Goal: Task Accomplishment & Management: Manage account settings

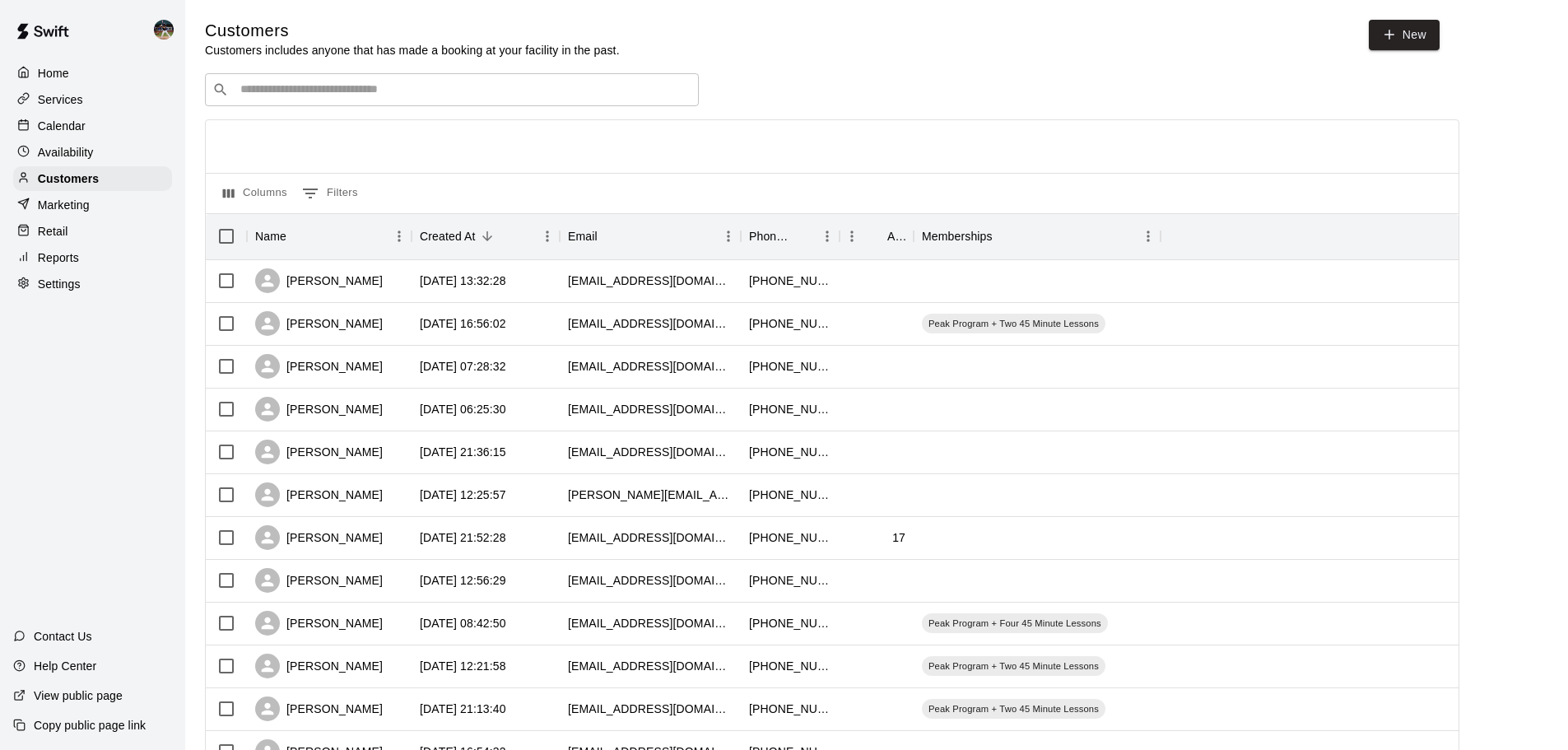
drag, startPoint x: 460, startPoint y: 63, endPoint x: 451, endPoint y: 86, distance: 24.7
click at [456, 70] on div "Customers Customers includes anyone that has made a booking at your facility in…" at bounding box center [876, 697] width 1343 height 1355
click at [451, 86] on input "Search customers by name or email" at bounding box center [463, 89] width 456 height 17
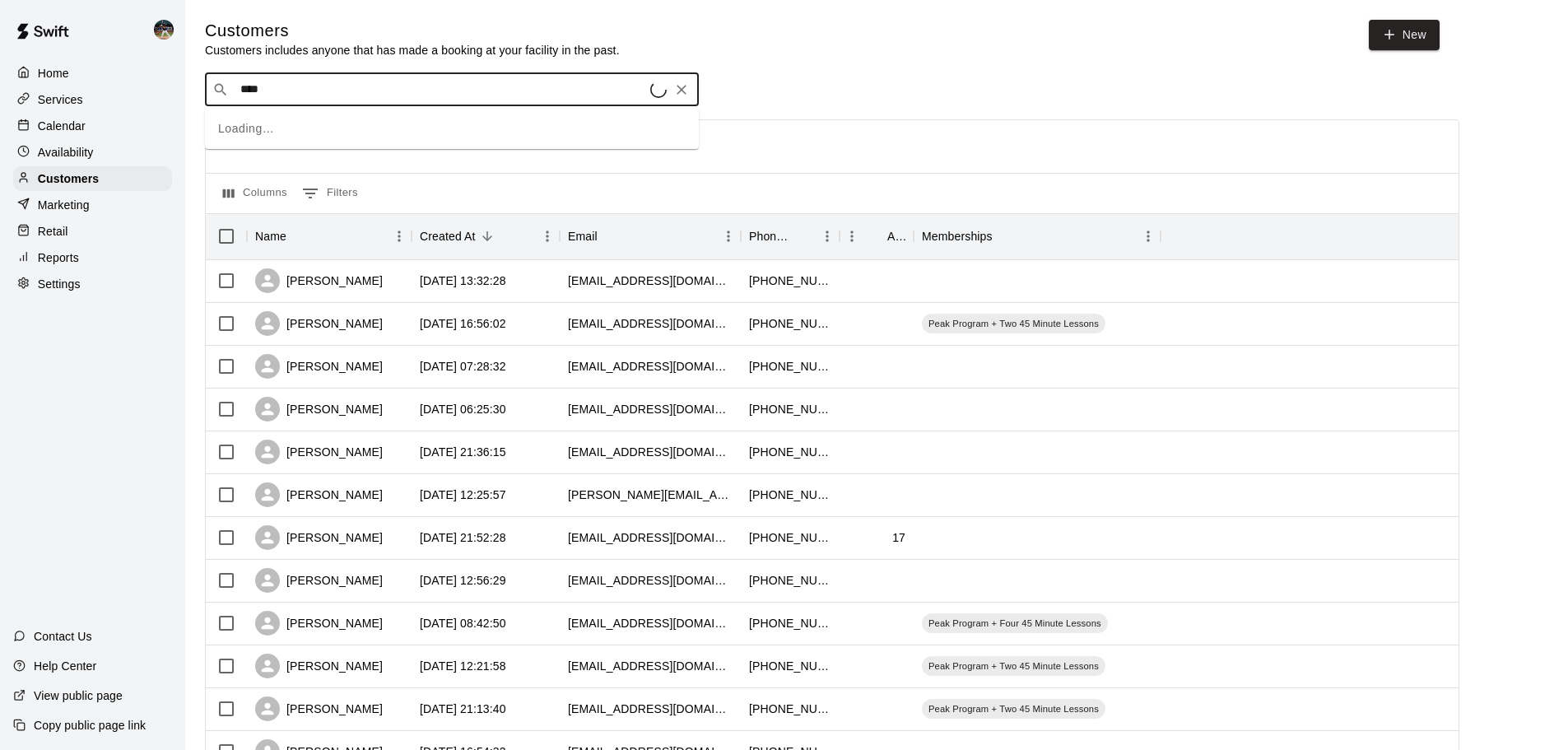
type input "*****"
click at [375, 135] on div "[PERSON_NAME] [EMAIL_ADDRESS][DOMAIN_NAME]" at bounding box center [468, 135] width 435 height 35
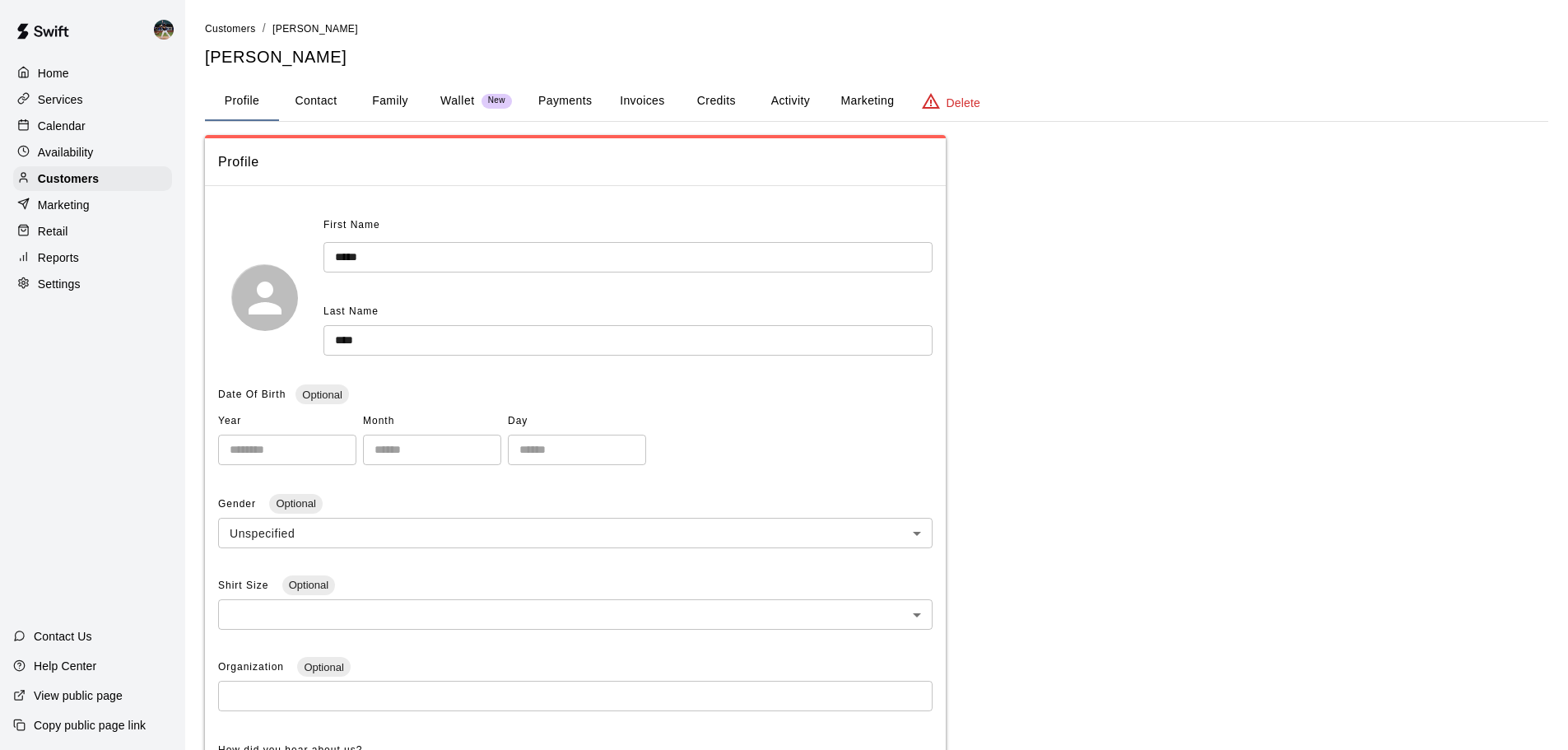
click at [780, 95] on button "Activity" at bounding box center [790, 101] width 74 height 40
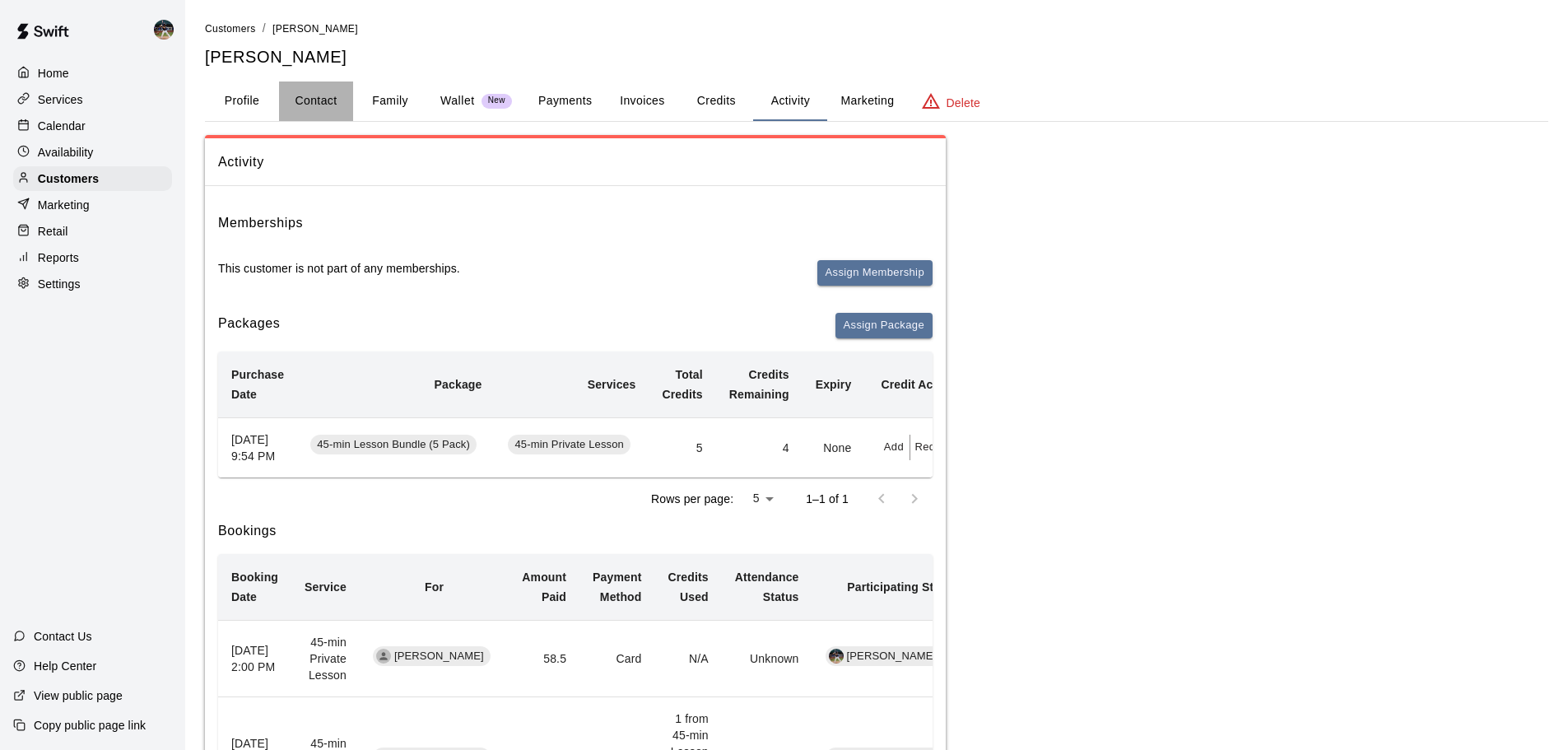
click at [333, 103] on button "Contact" at bounding box center [316, 101] width 74 height 40
select select "**"
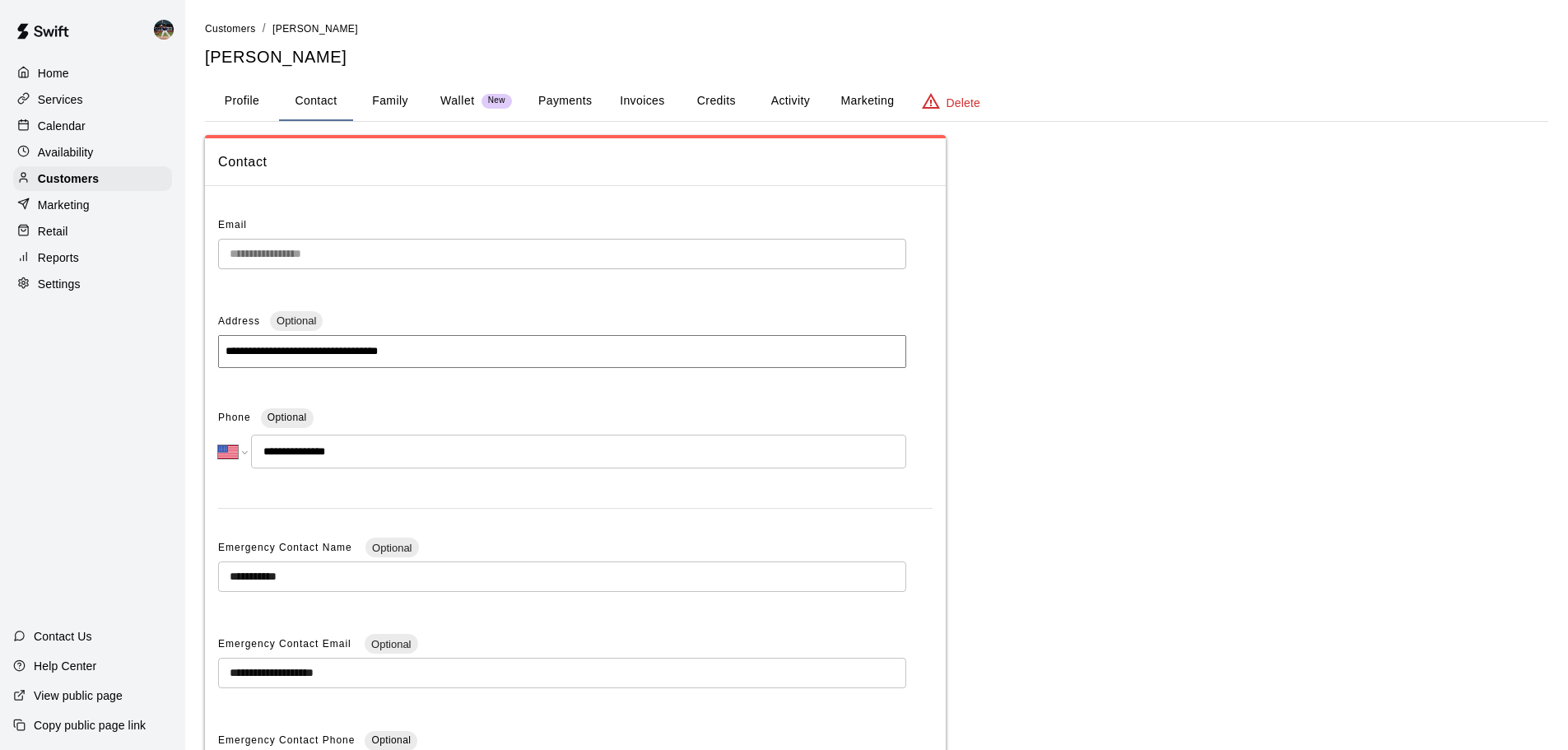
click at [89, 117] on div "Calendar" at bounding box center [93, 126] width 159 height 25
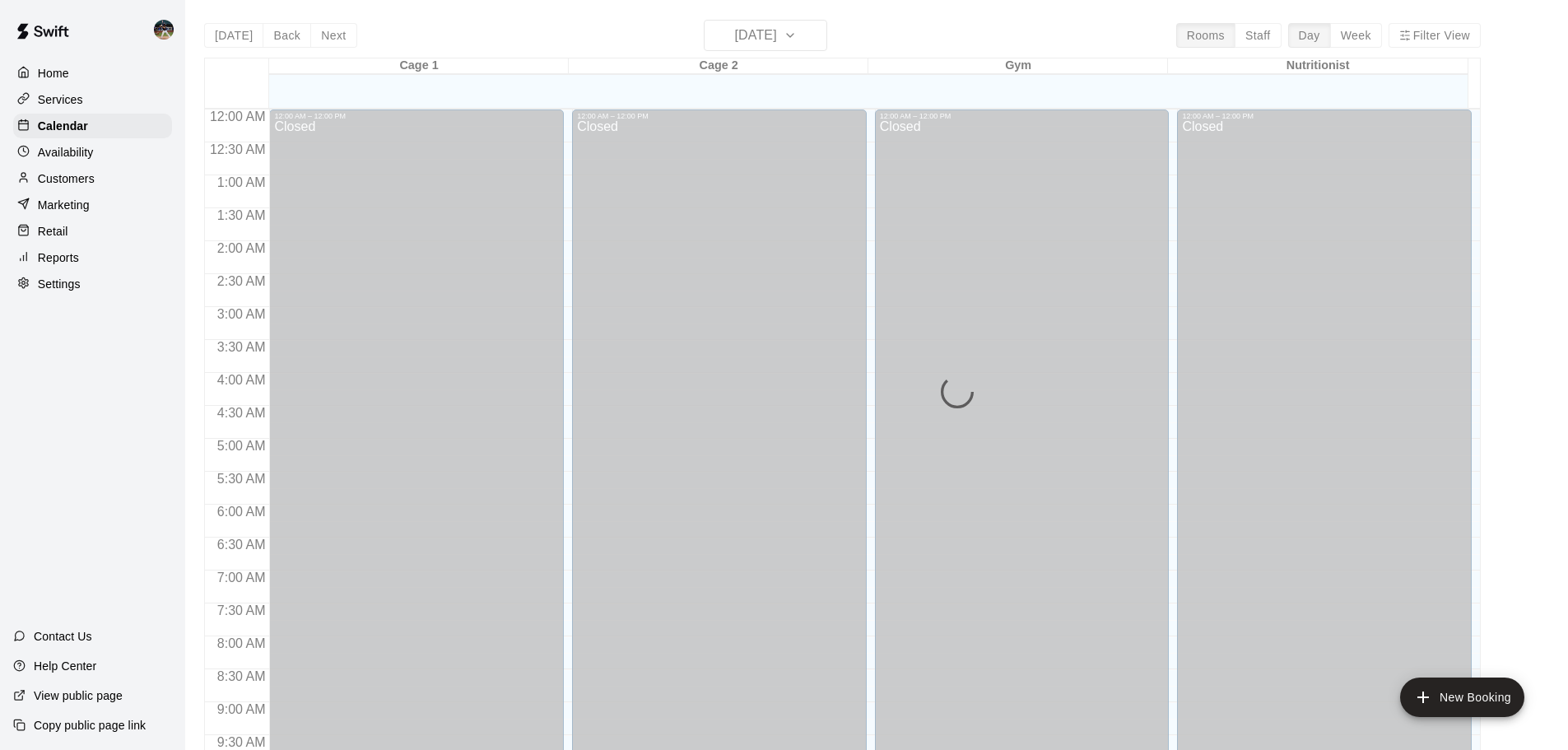
scroll to position [811, 0]
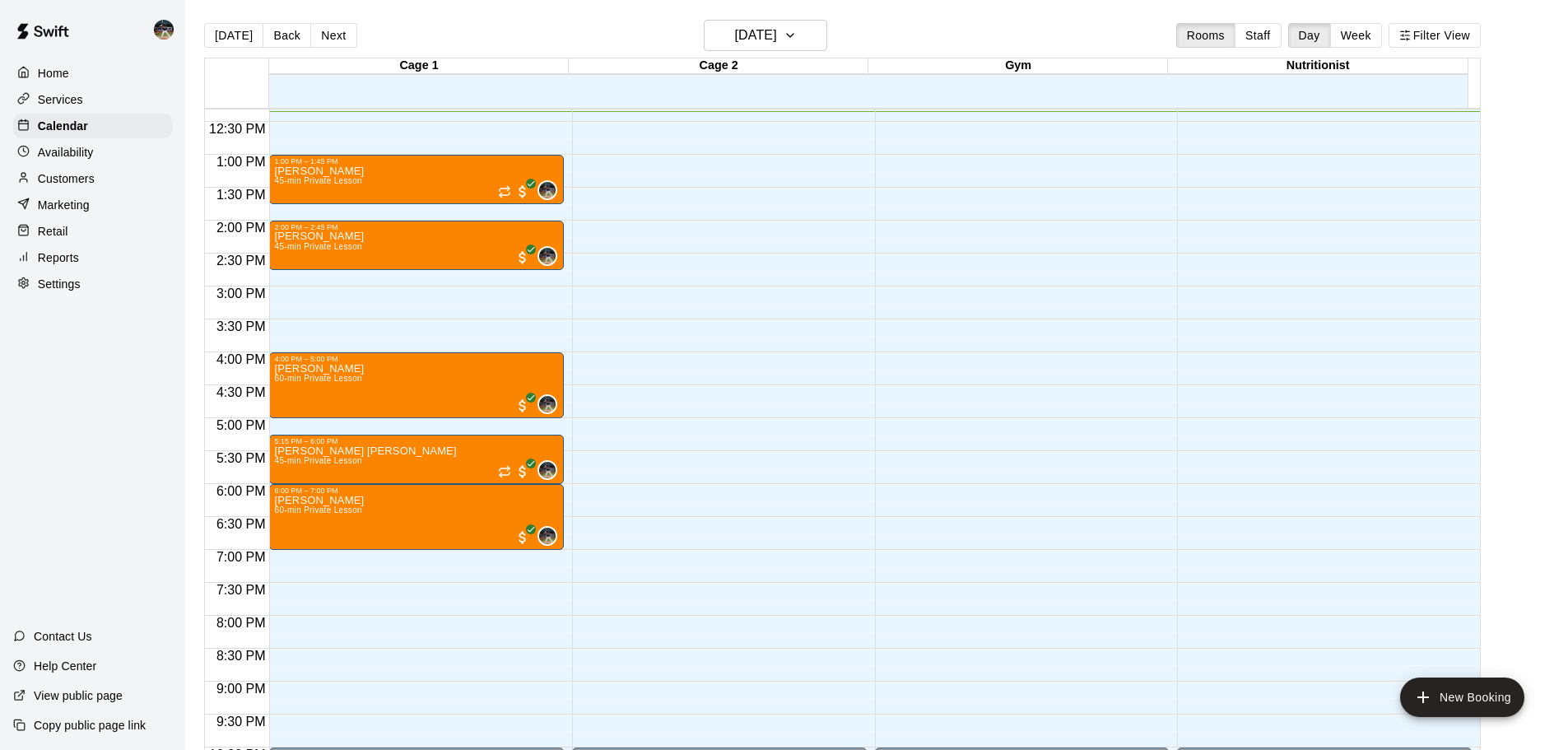
drag, startPoint x: 95, startPoint y: 176, endPoint x: 86, endPoint y: 174, distance: 9.2
click at [95, 176] on div "Customers" at bounding box center [93, 178] width 159 height 25
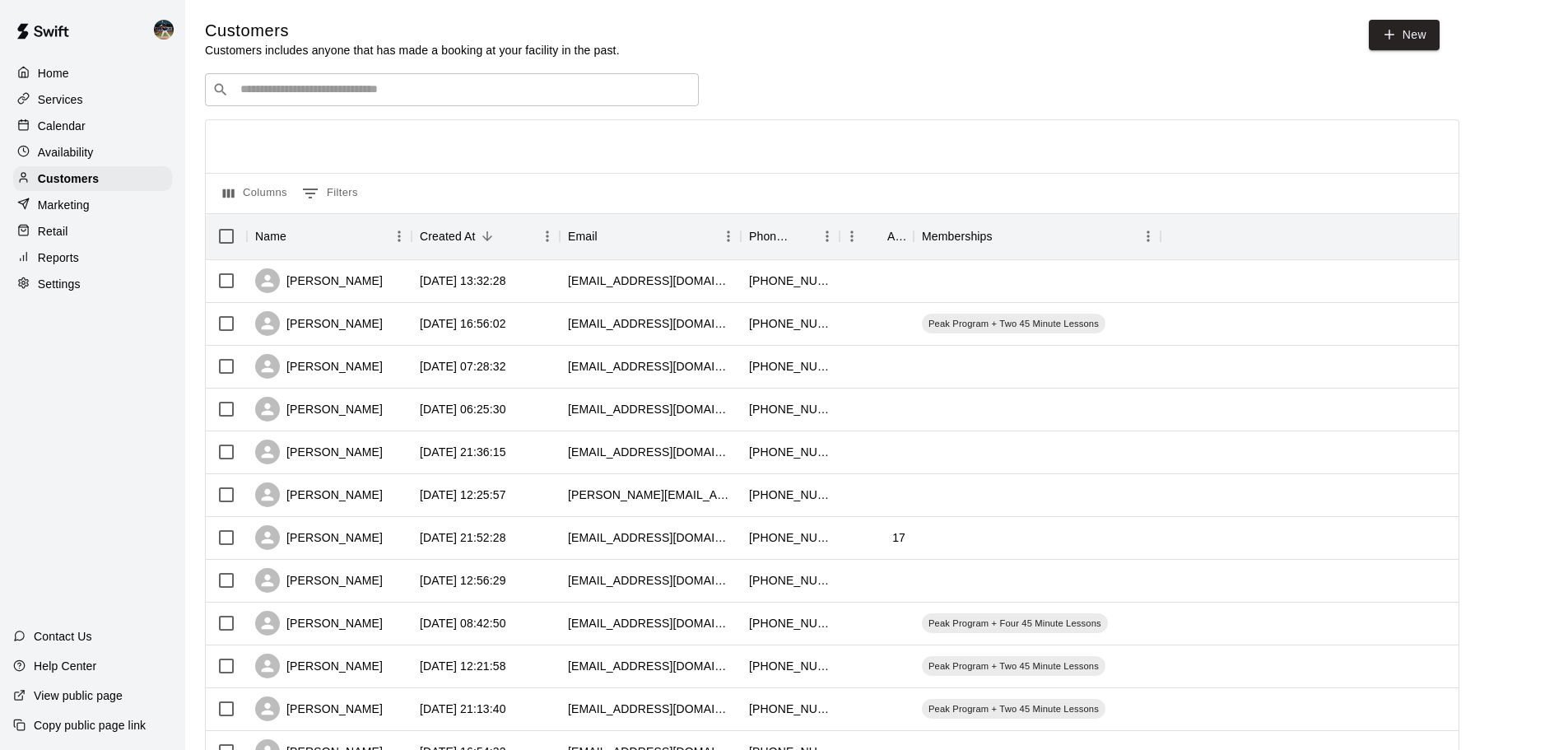
click at [556, 86] on input "Search customers by name or email" at bounding box center [463, 89] width 456 height 17
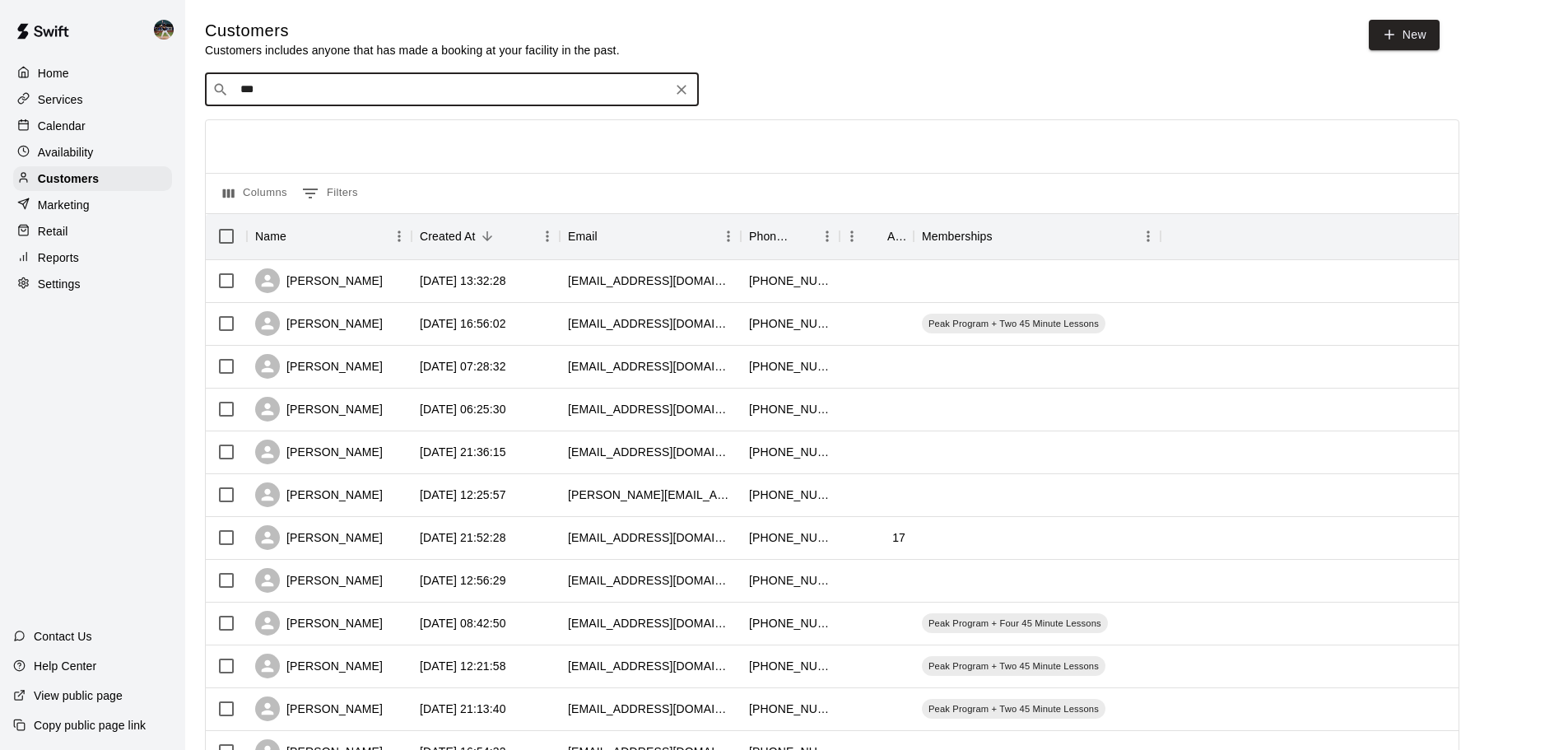
type input "****"
click at [433, 141] on div "[PERSON_NAME] [EMAIL_ADDRESS][DOMAIN_NAME]" at bounding box center [468, 135] width 435 height 35
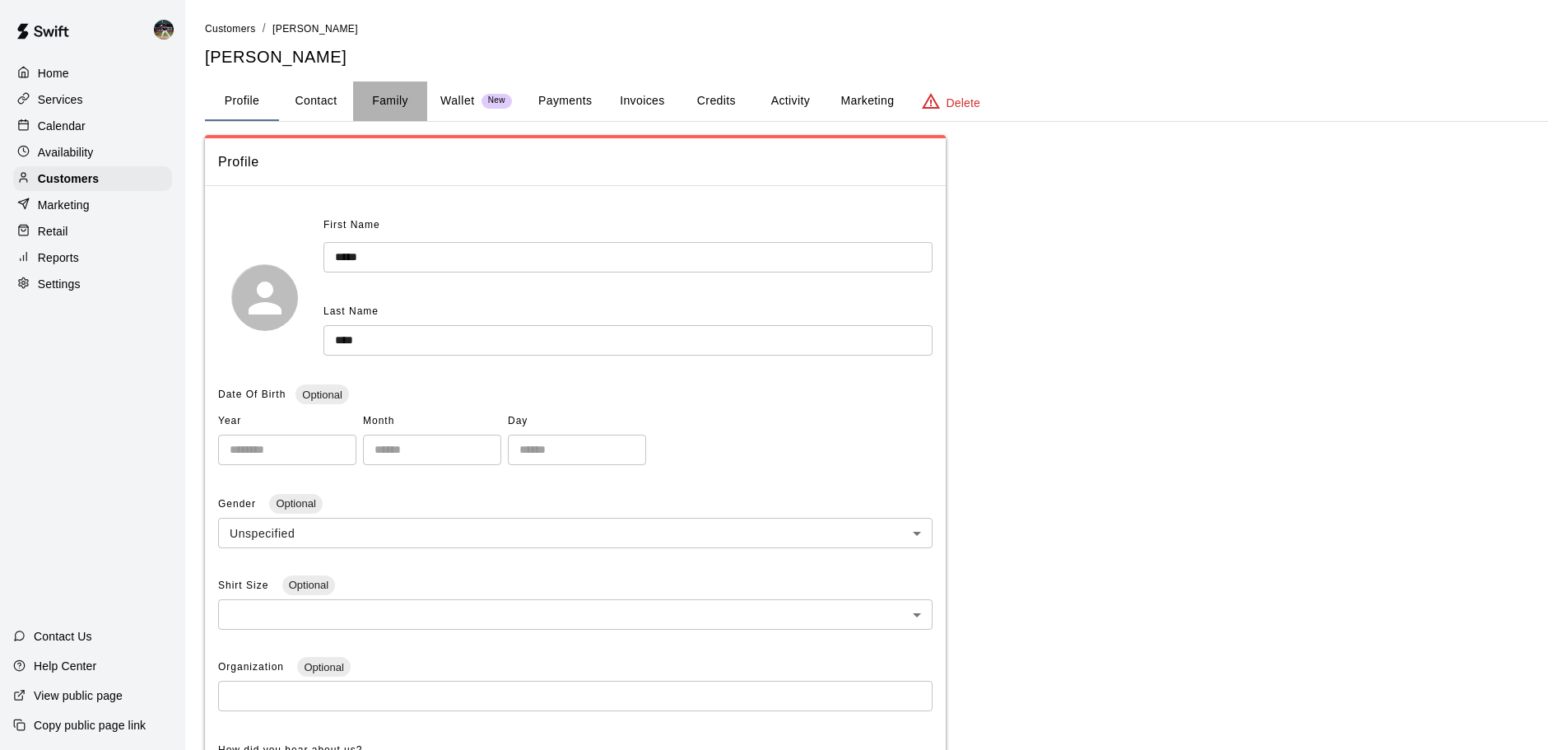
click at [401, 98] on button "Family" at bounding box center [390, 101] width 74 height 40
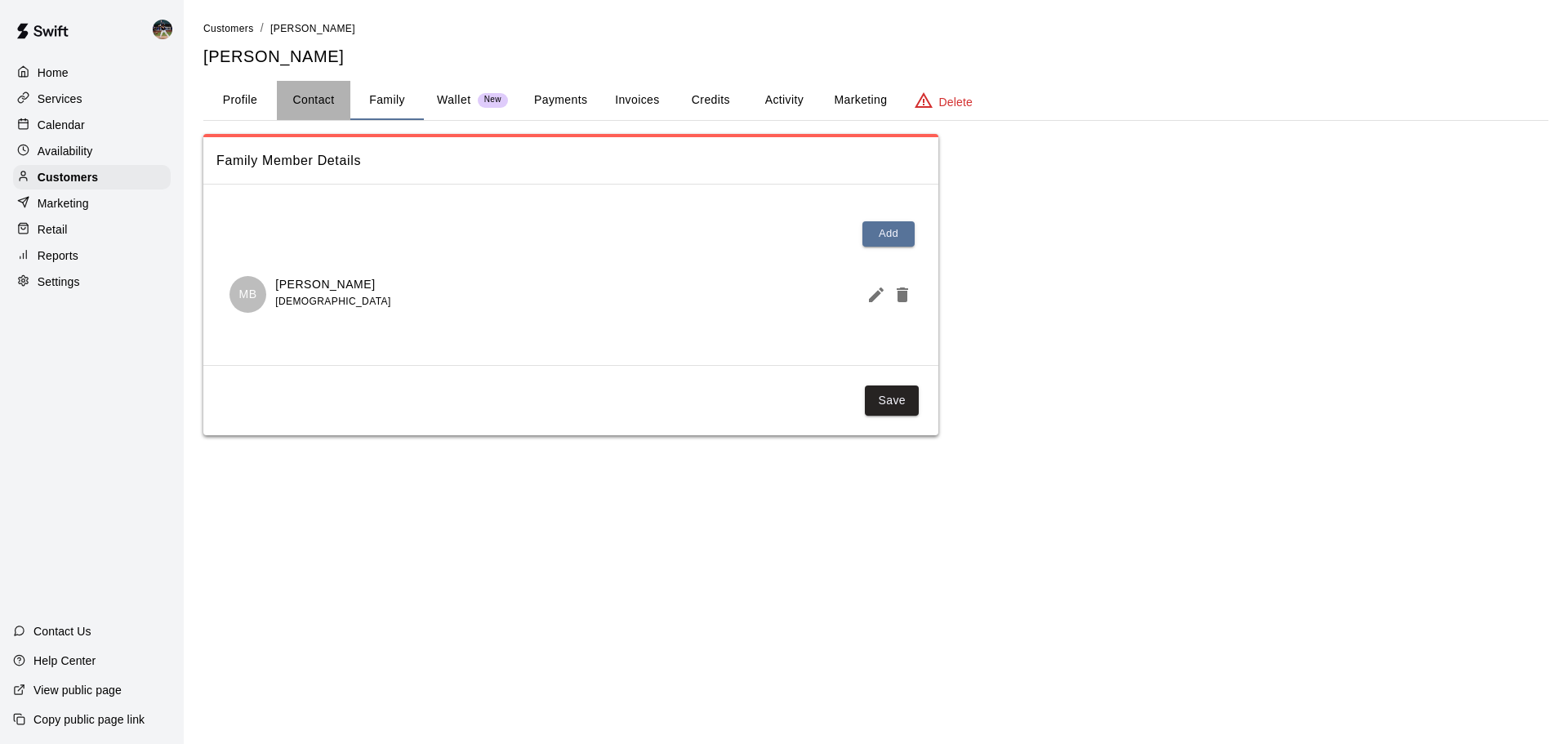
click at [287, 97] on button "Contact" at bounding box center [313, 100] width 74 height 39
select select "**"
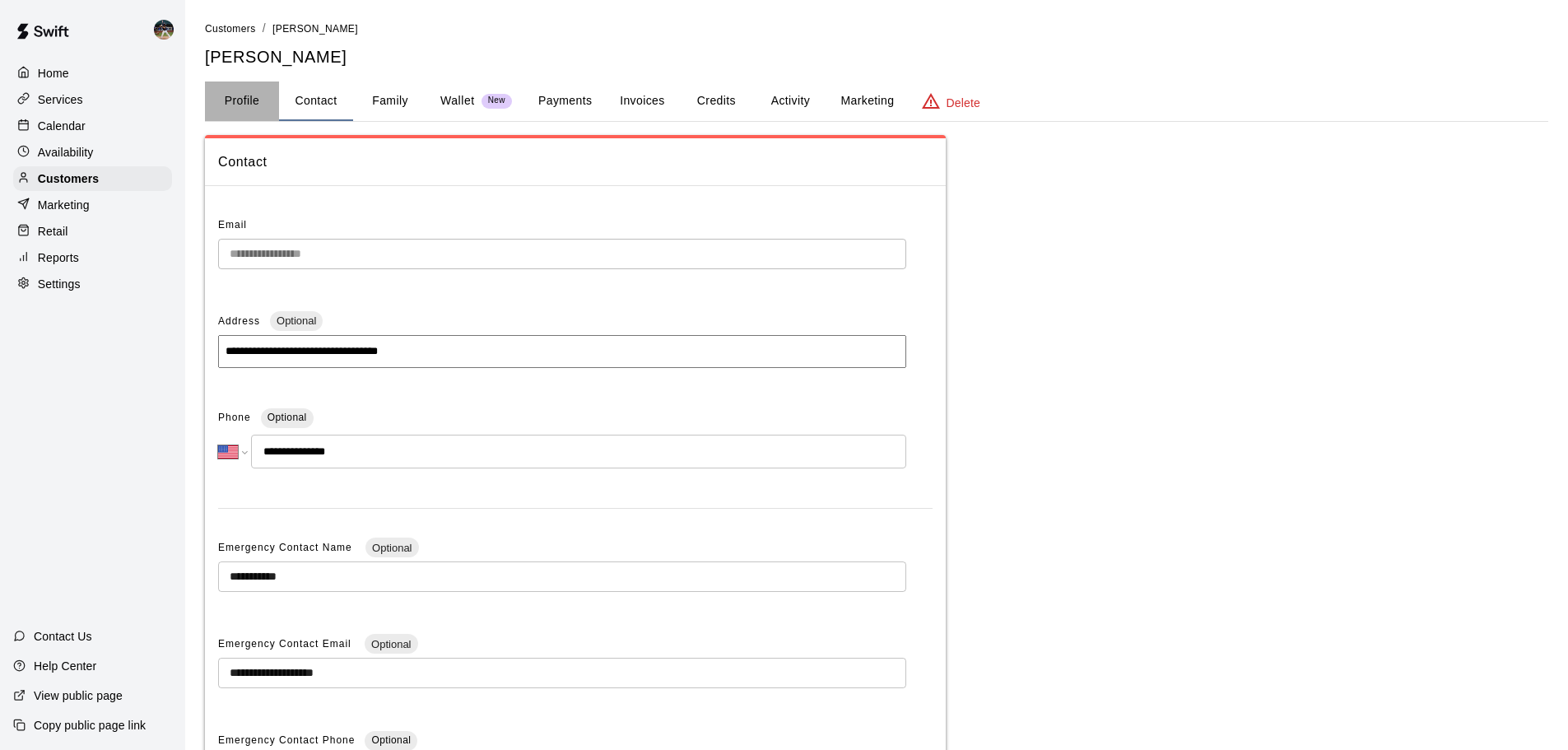
click at [221, 98] on button "Profile" at bounding box center [242, 101] width 74 height 40
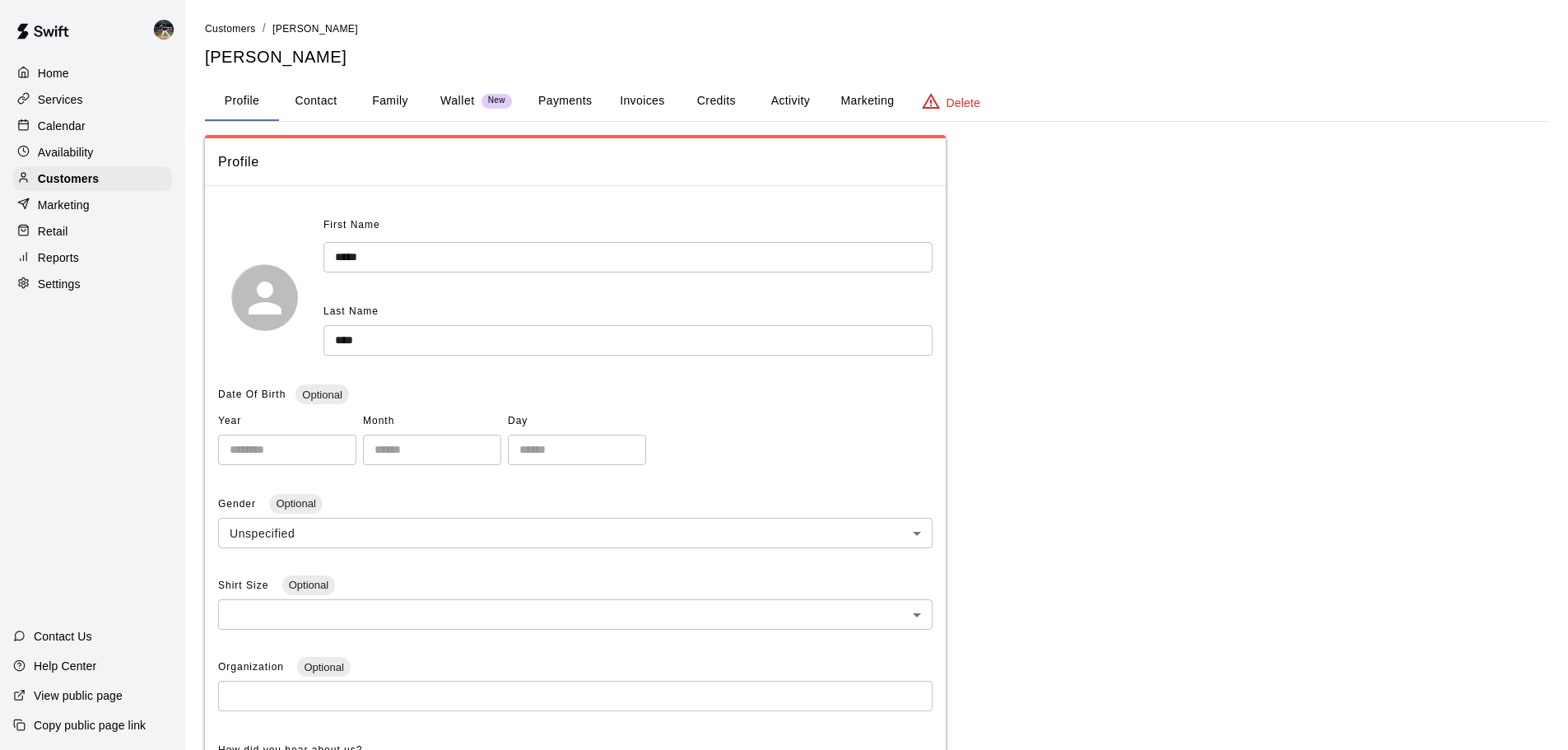
click at [781, 102] on button "Activity" at bounding box center [790, 101] width 74 height 40
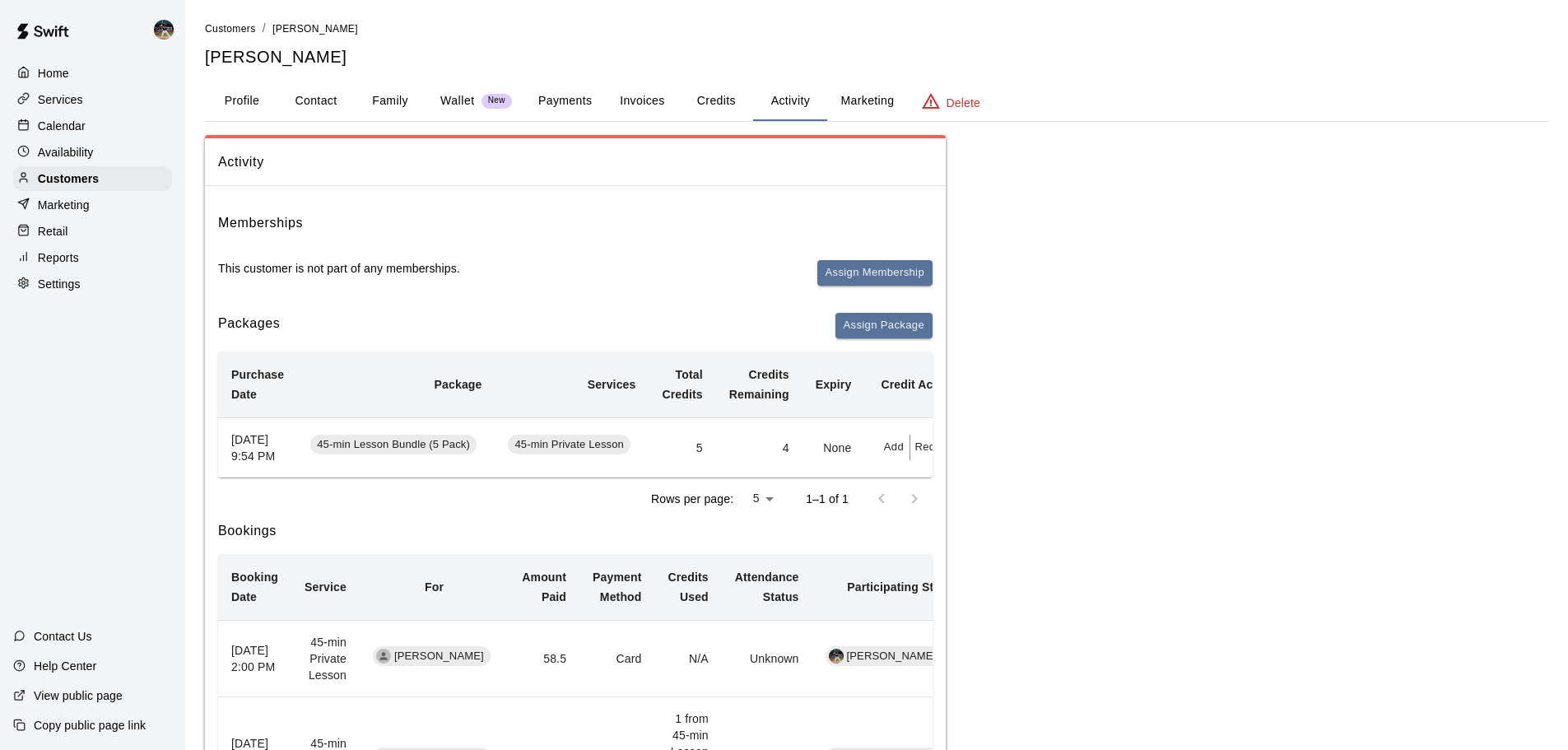
drag, startPoint x: 390, startPoint y: 110, endPoint x: 372, endPoint y: 109, distance: 18.0
click at [391, 107] on button "Family" at bounding box center [390, 101] width 74 height 40
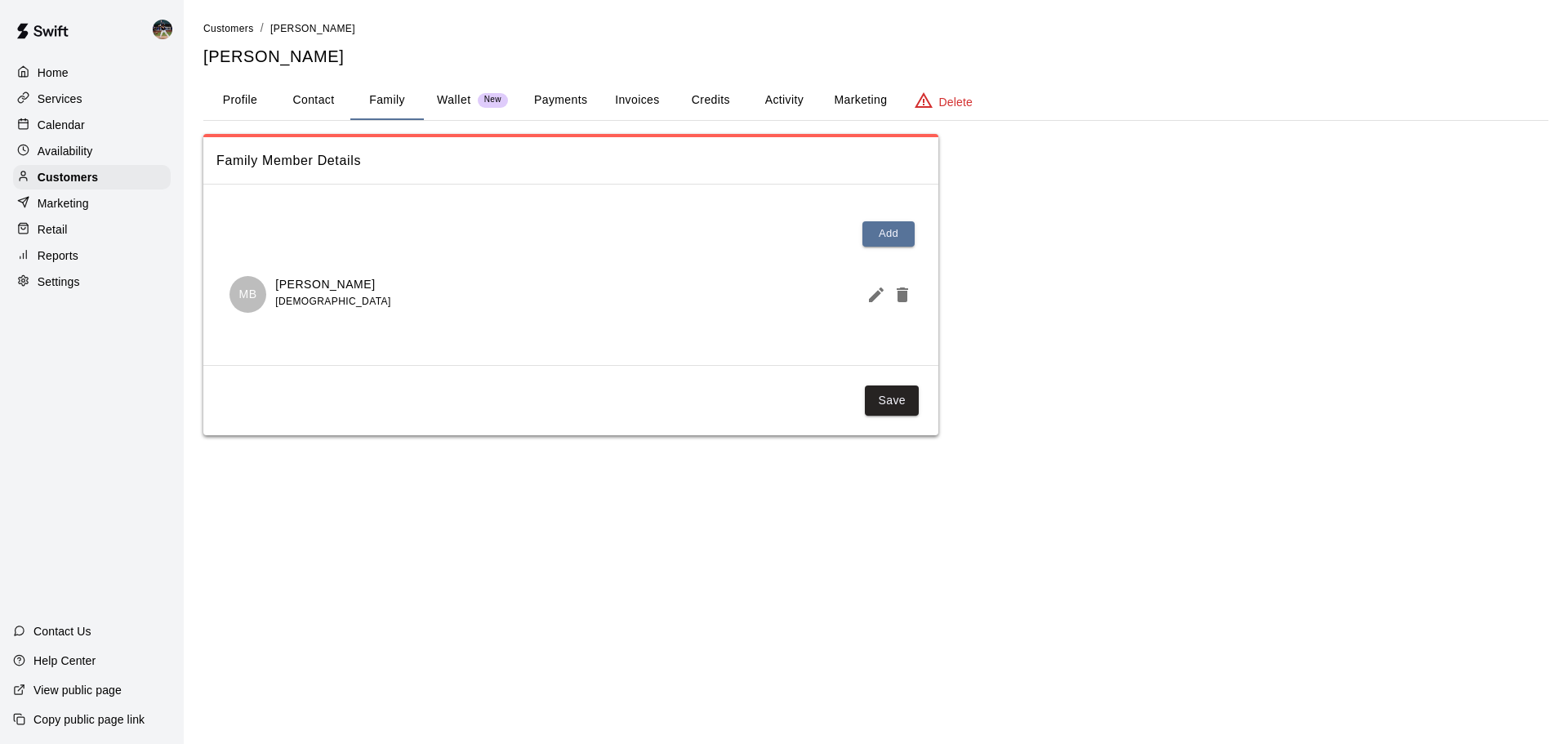
click at [301, 120] on div "Profile Contact Family Wallet New Payments Invoices Credits Activity Marketing …" at bounding box center [875, 101] width 1346 height 40
click at [116, 134] on div "Calendar" at bounding box center [92, 125] width 158 height 25
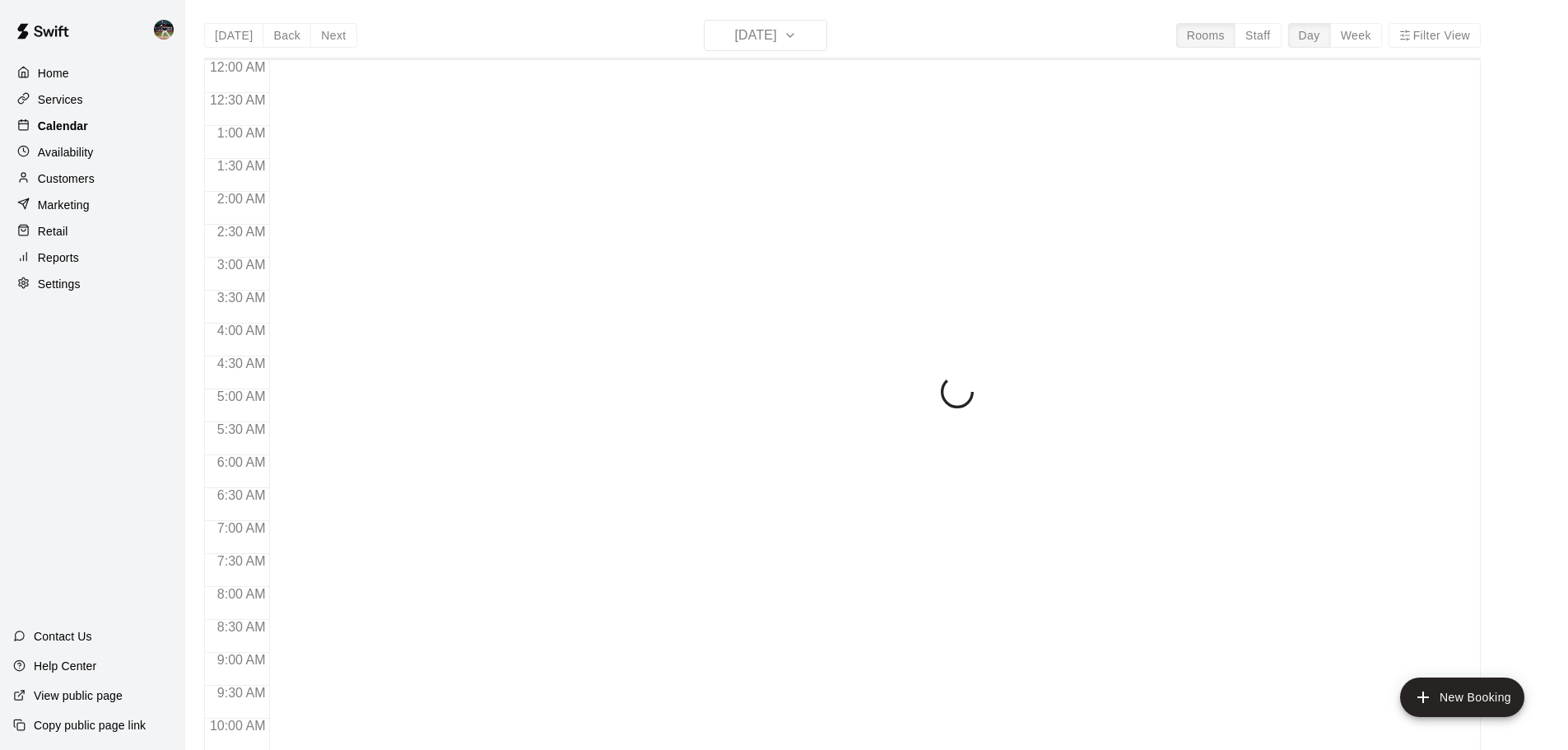
scroll to position [814, 0]
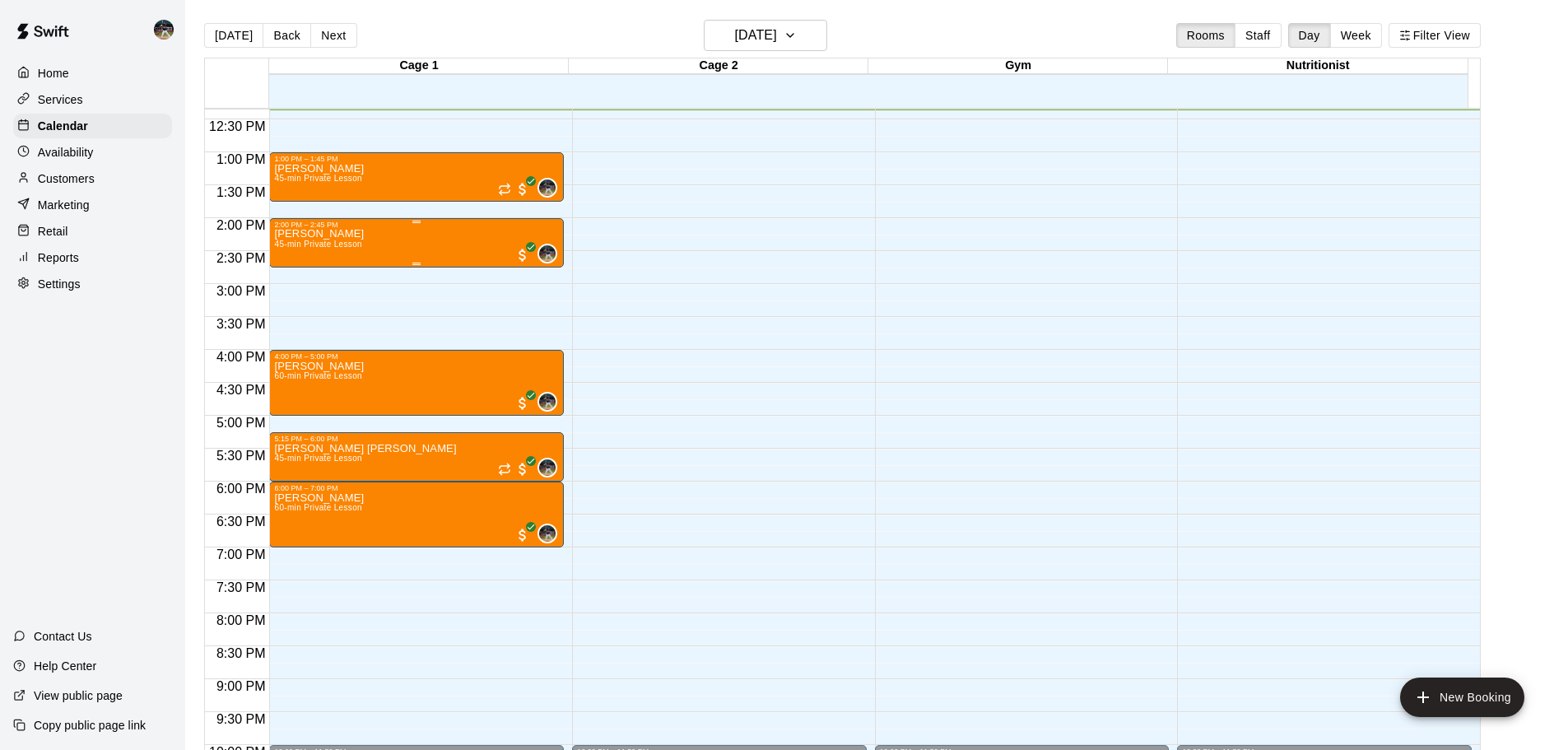
click at [373, 238] on div "[PERSON_NAME] 45-min Private Lesson 0" at bounding box center [416, 604] width 285 height 750
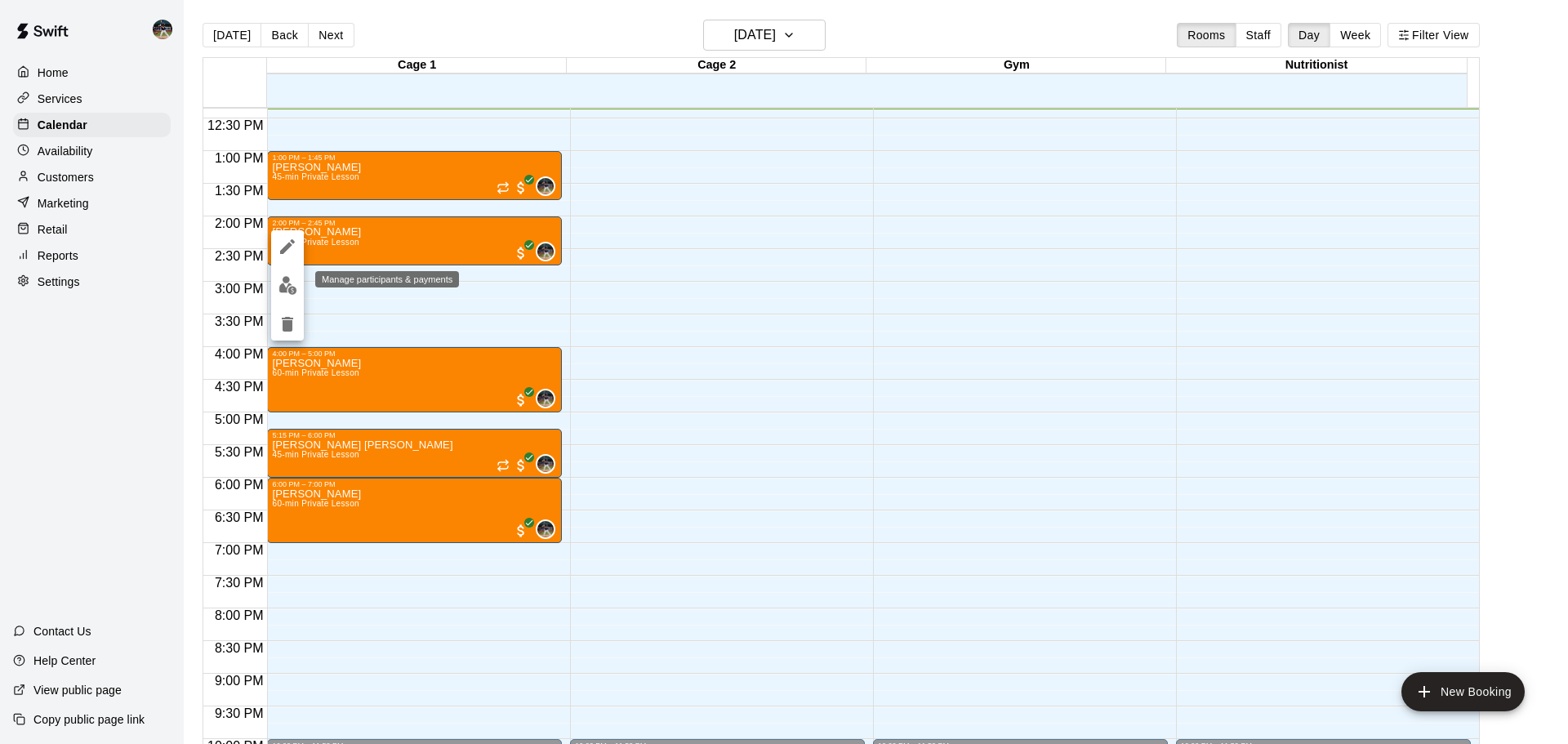
click at [281, 288] on img "edit" at bounding box center [287, 284] width 18 height 18
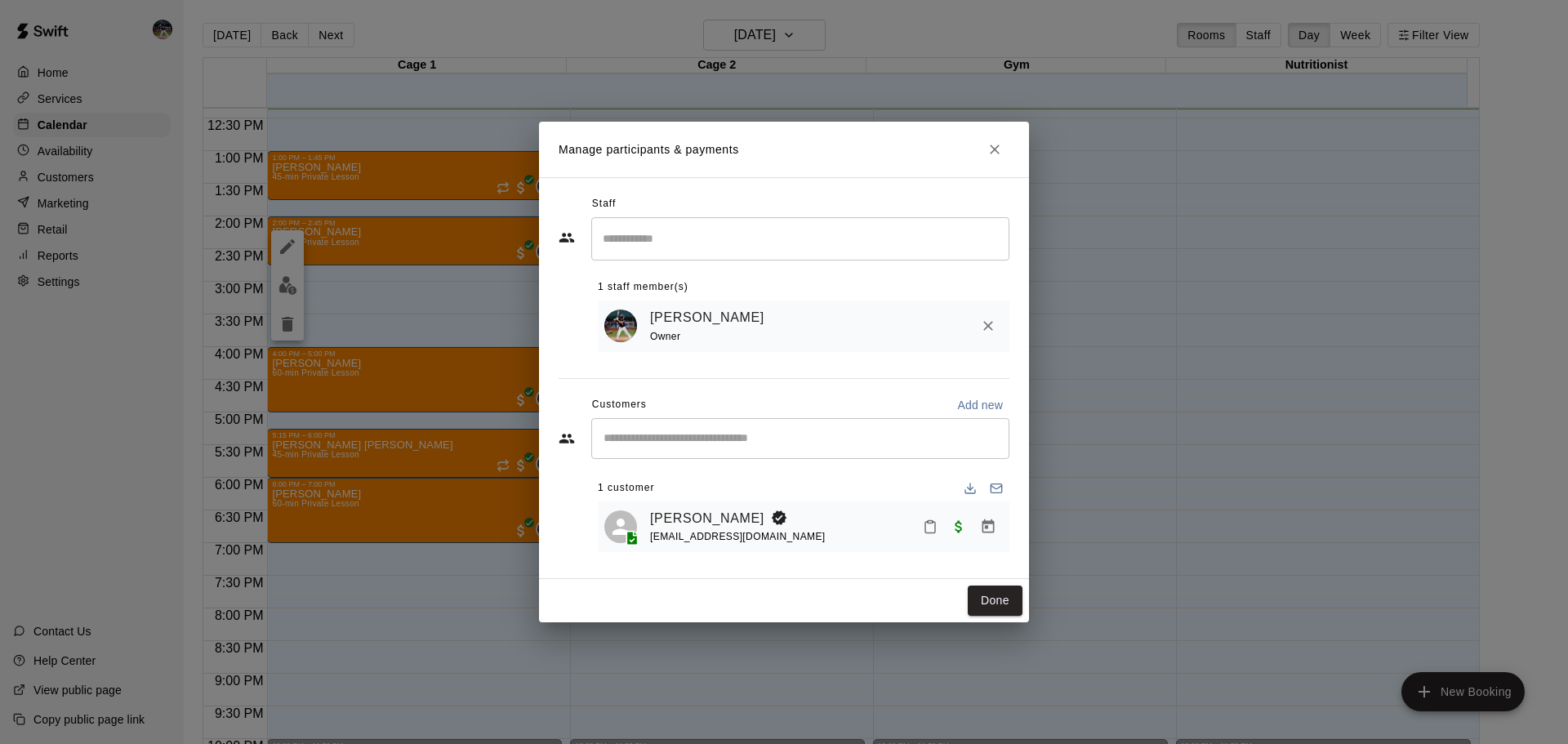
click at [701, 235] on input "Search staff" at bounding box center [800, 239] width 404 height 29
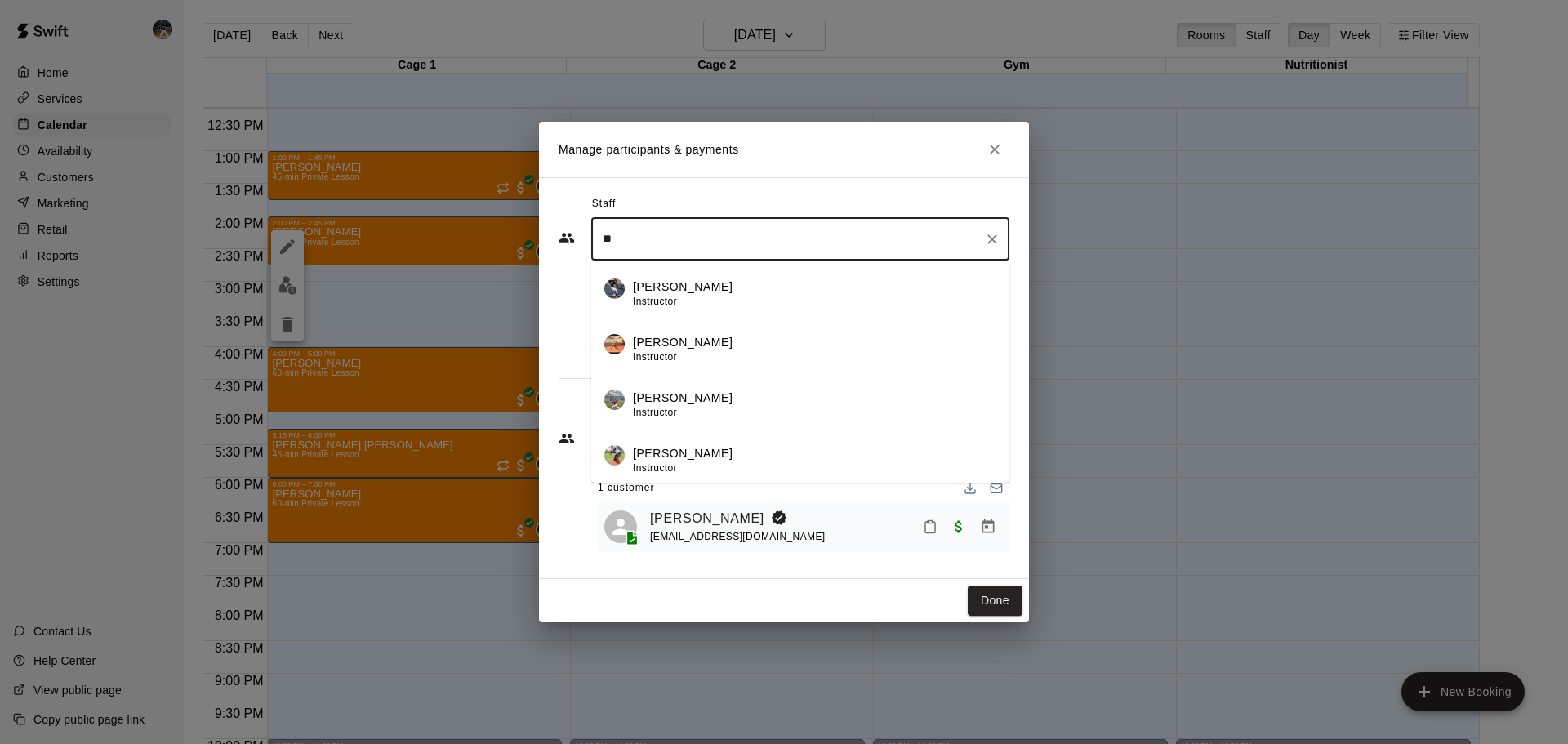
click at [702, 278] on div "[PERSON_NAME] Instructor" at bounding box center [814, 294] width 363 height 32
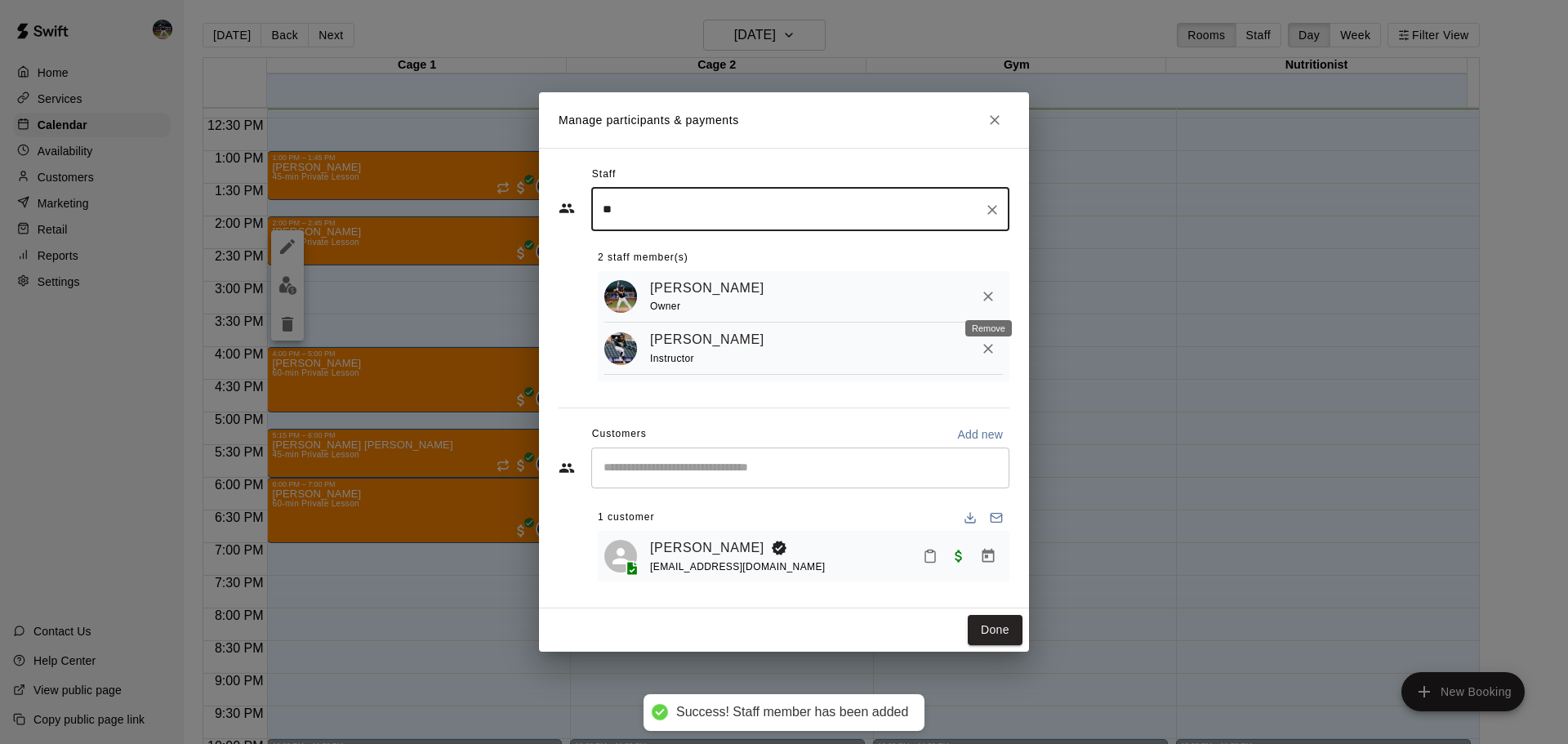
type input "**"
click at [992, 291] on icon "Remove" at bounding box center [988, 296] width 10 height 10
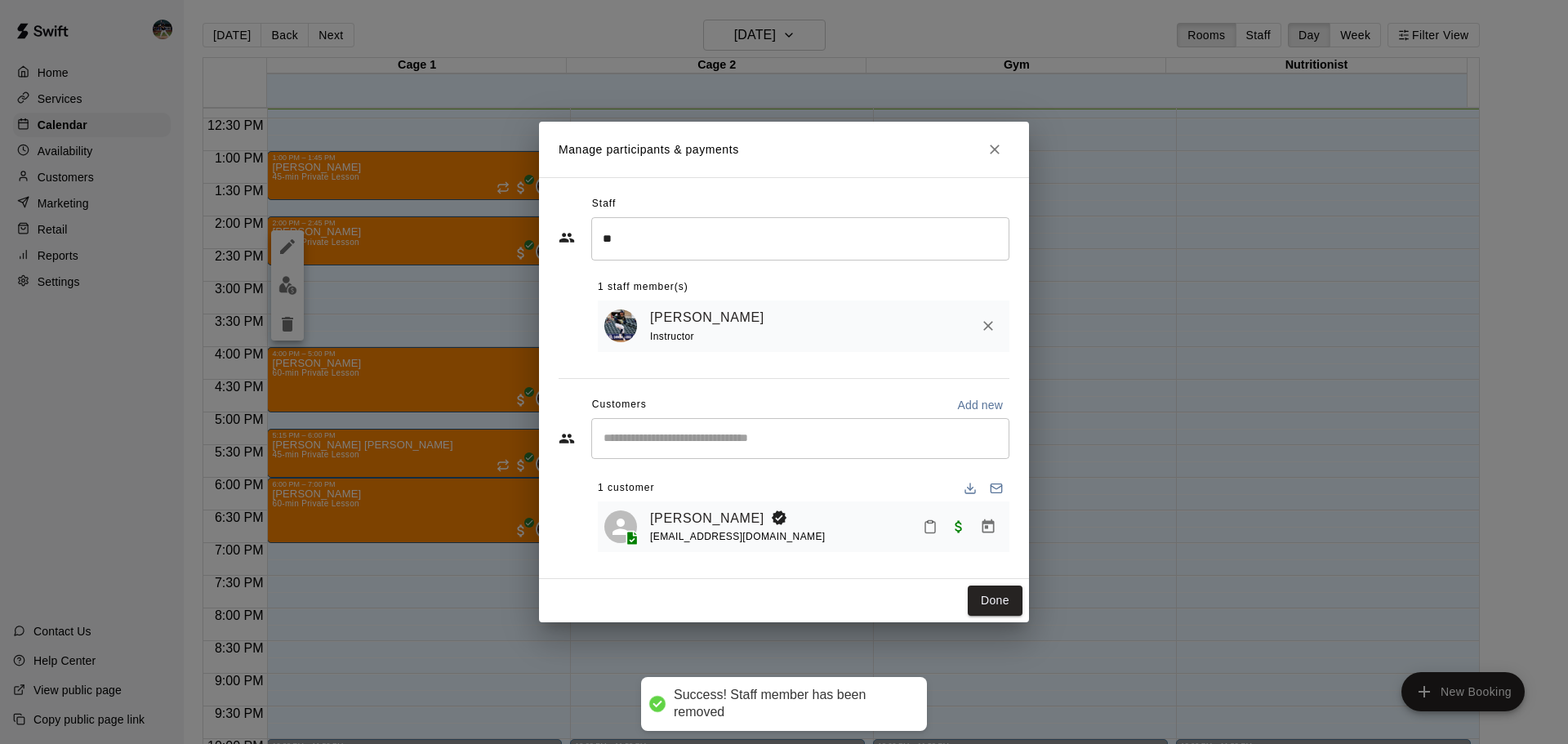
click at [774, 387] on div "Staff ** ​ 1 staff member(s) [PERSON_NAME] Instructor Customers Add new ​ 1 cus…" at bounding box center [784, 377] width 451 height 374
click at [996, 605] on button "Done" at bounding box center [995, 600] width 55 height 31
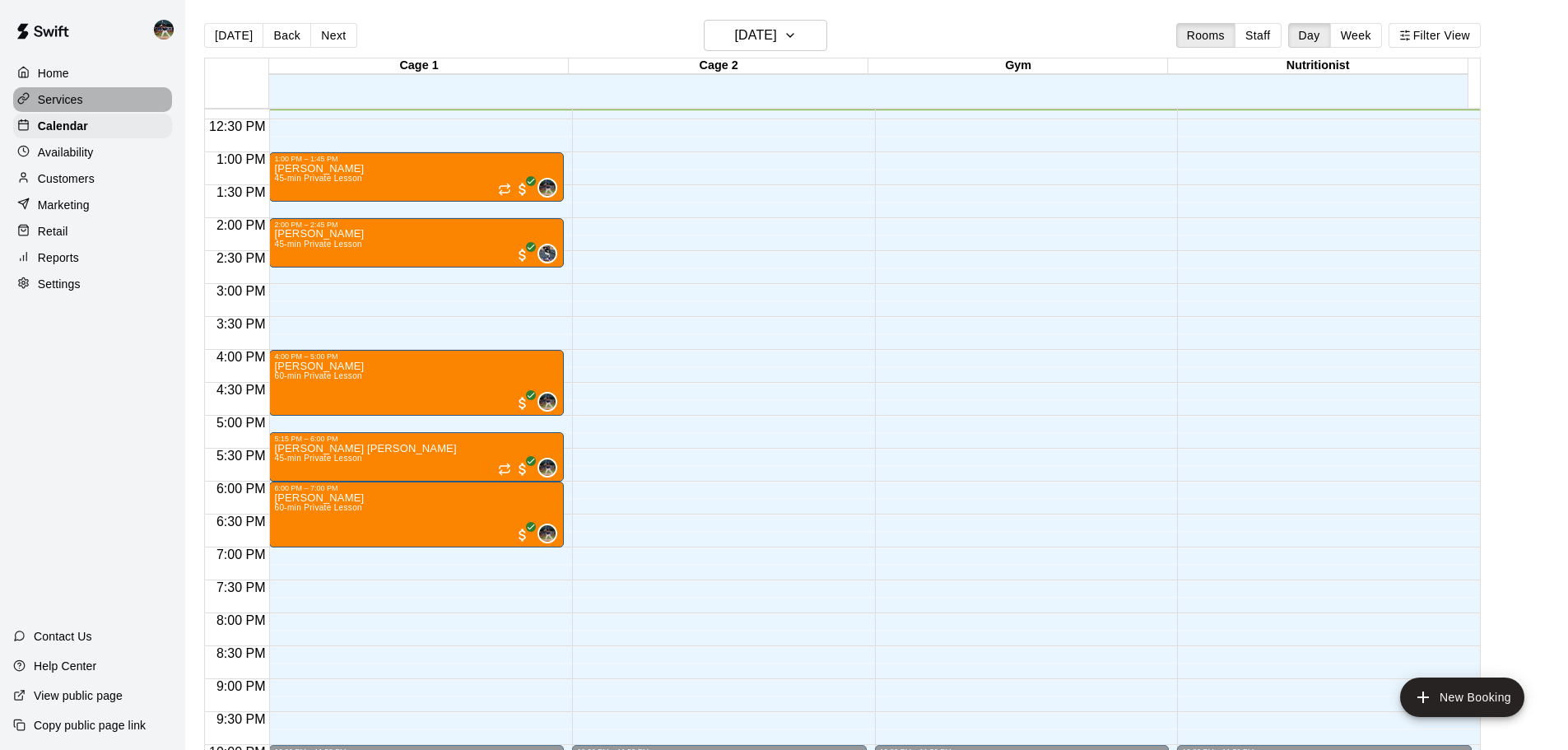
click at [80, 104] on p "Services" at bounding box center [60, 100] width 45 height 17
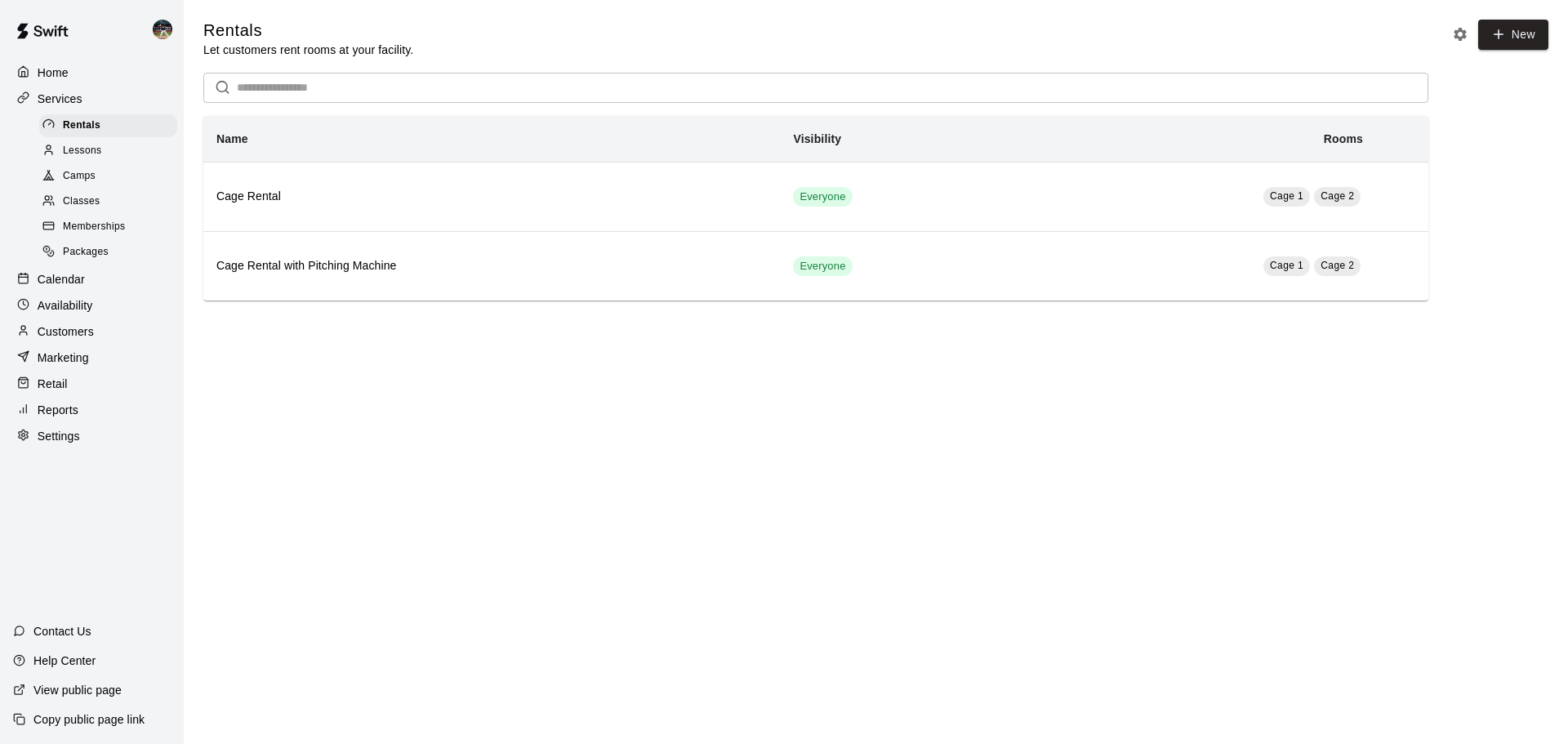
click at [52, 284] on p "Calendar" at bounding box center [61, 279] width 47 height 17
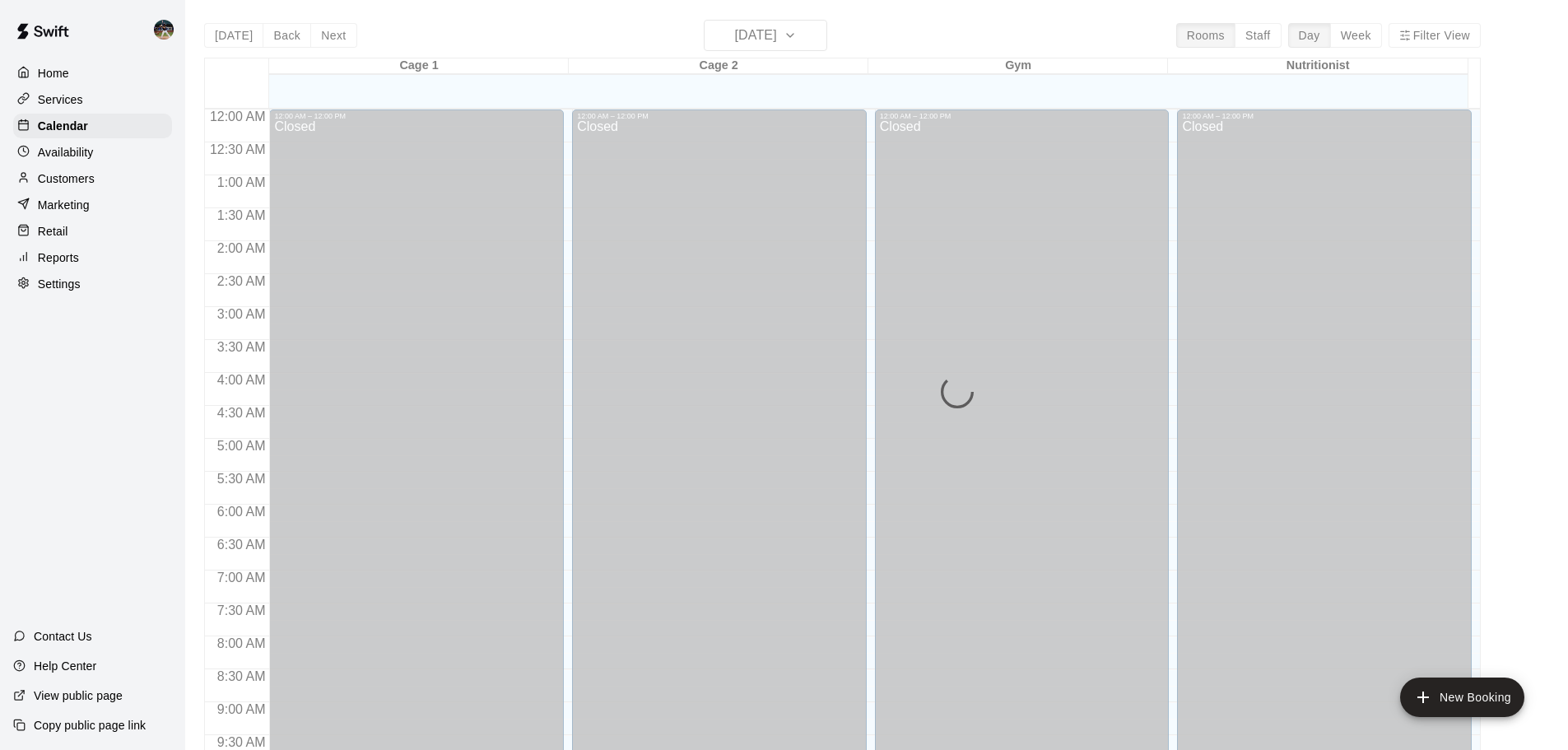
scroll to position [815, 0]
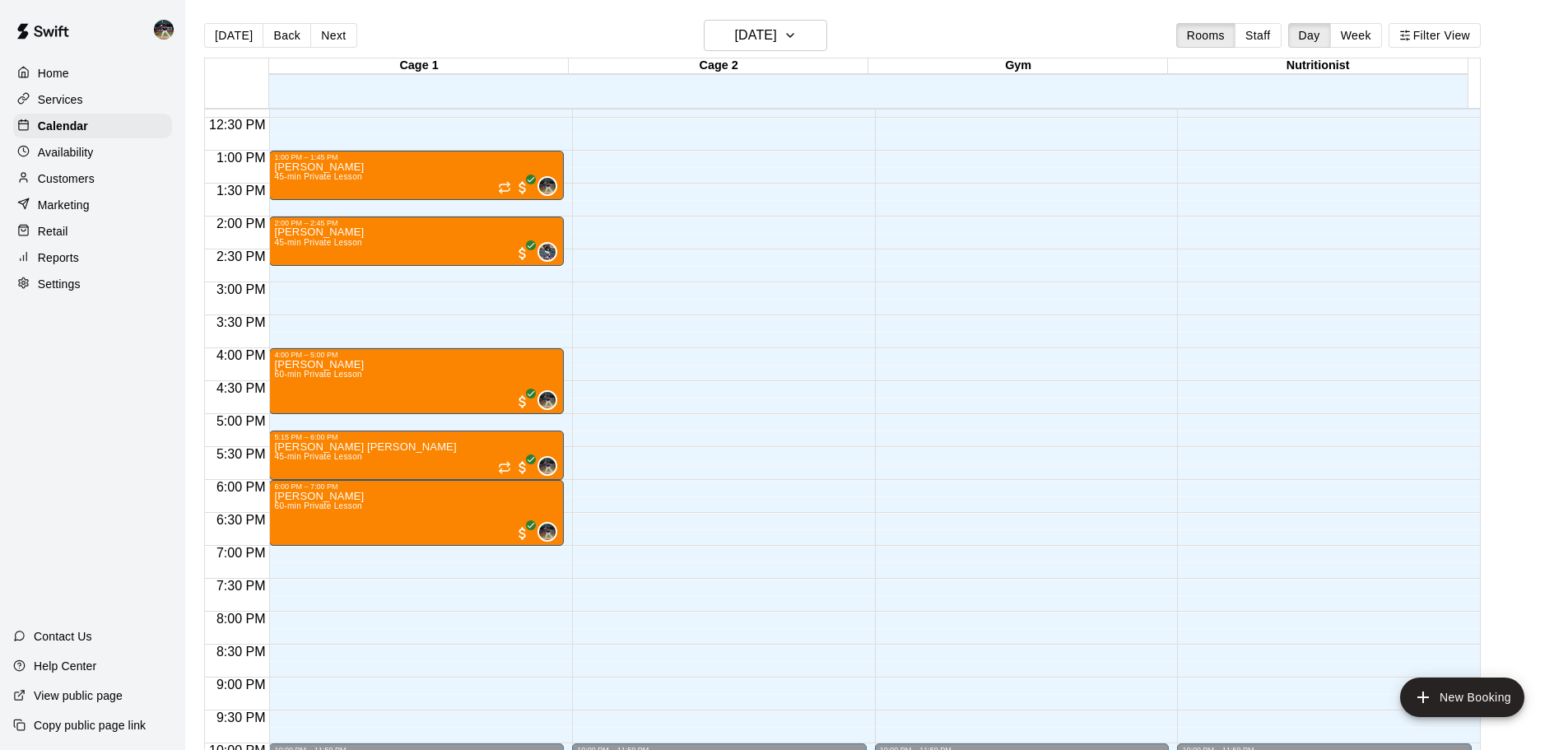
click at [121, 101] on div "Services" at bounding box center [93, 100] width 159 height 25
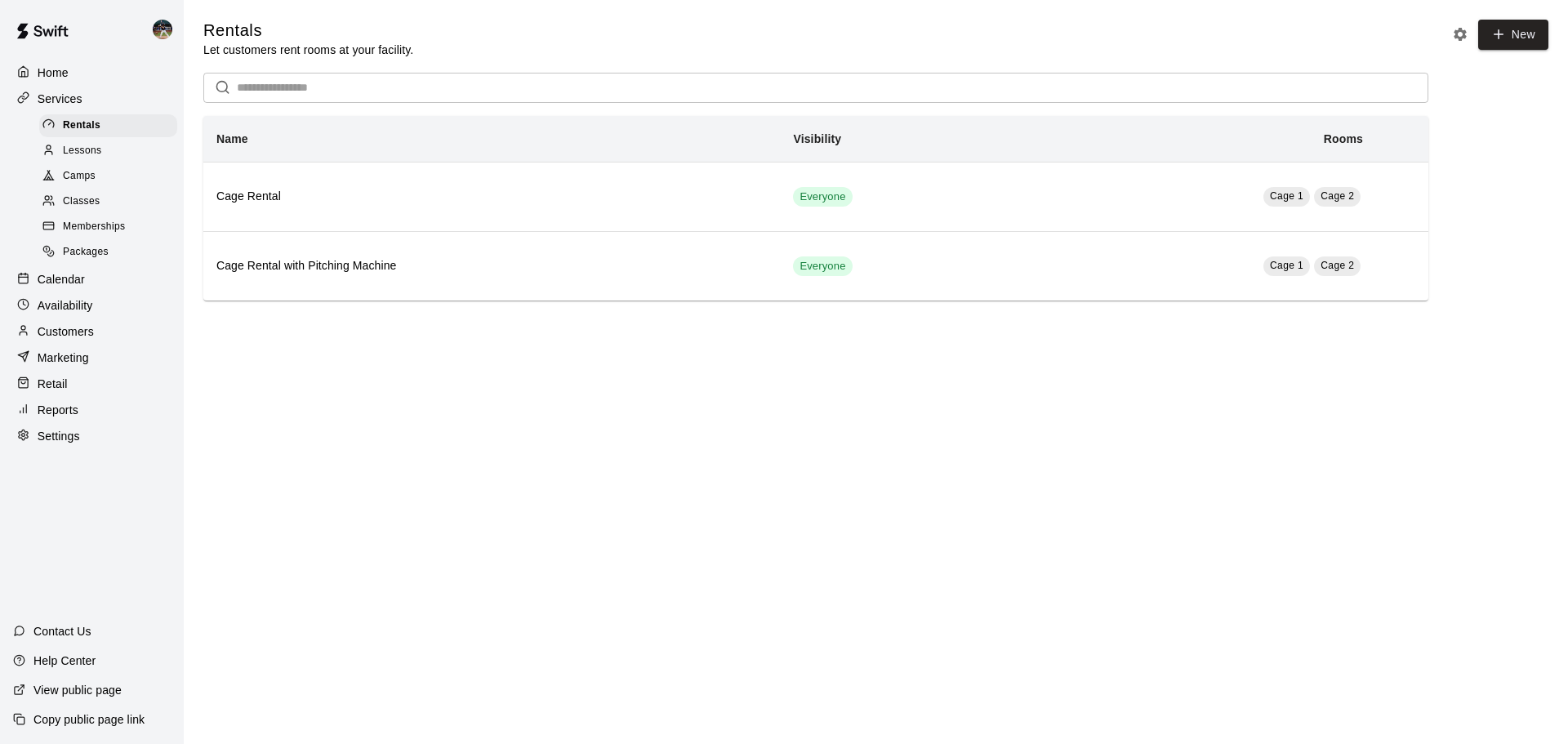
click at [95, 199] on span "Classes" at bounding box center [81, 201] width 37 height 17
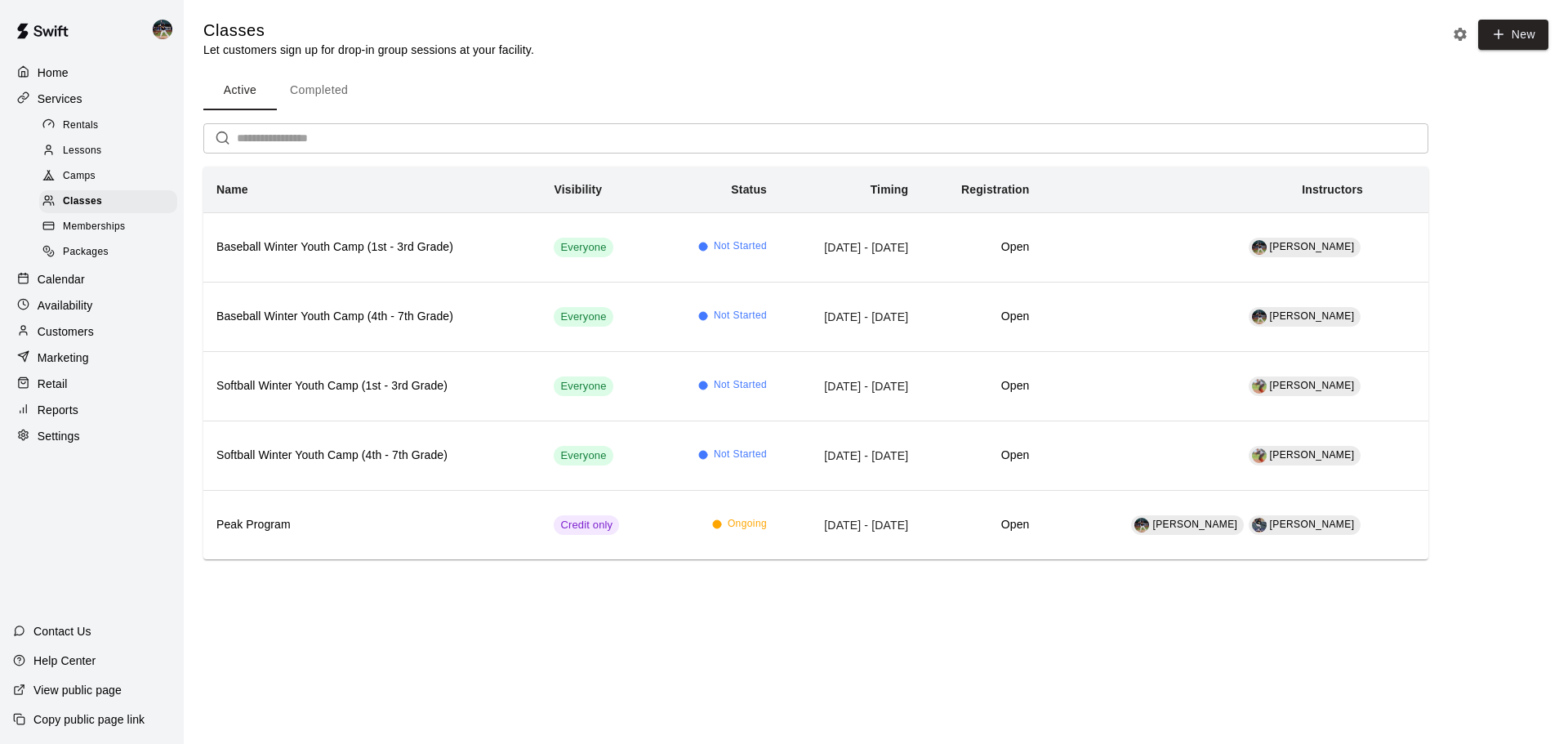
click at [98, 286] on div "Calendar" at bounding box center [92, 279] width 158 height 25
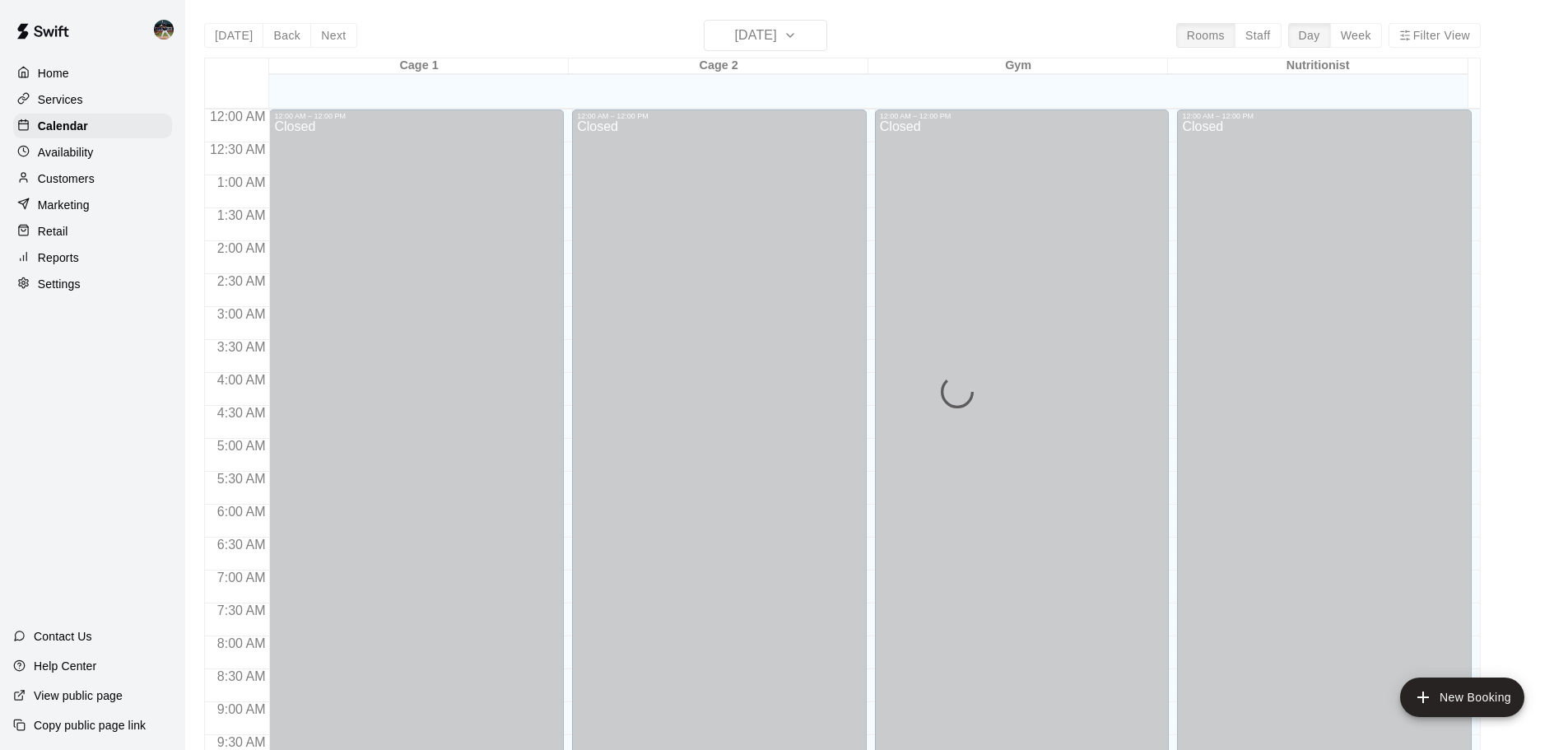
scroll to position [815, 0]
